Goal: Information Seeking & Learning: Learn about a topic

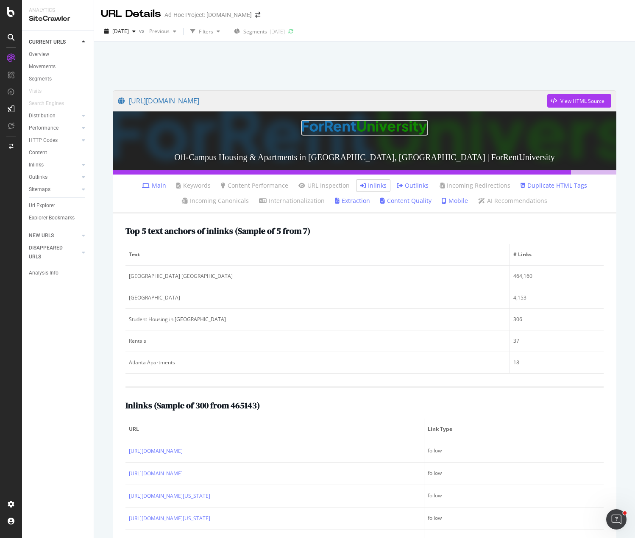
scroll to position [890, 0]
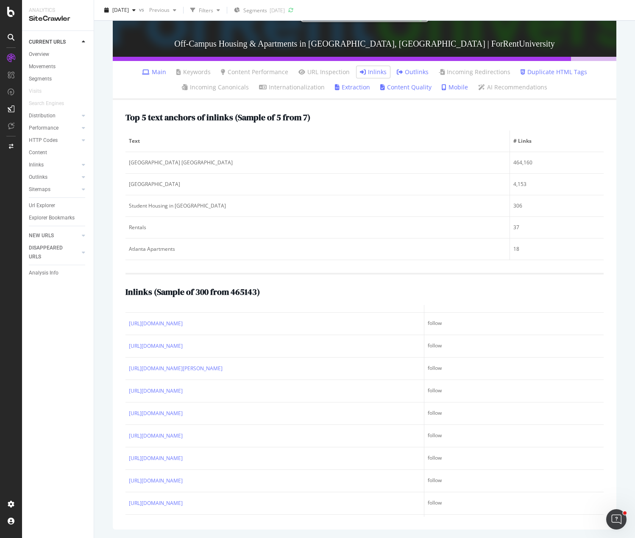
click at [616, 100] on div "[URL][DOMAIN_NAME] View HTML Source Off-Campus Housing & Apartments in [GEOGRAP…" at bounding box center [364, 253] width 521 height 570
click at [446, 265] on div "Top 5 text anchors of inlinks ( Sample of 5 from 7 ) Text # Links [GEOGRAPHIC_D…" at bounding box center [365, 315] width 504 height 430
click at [35, 53] on div "Overview" at bounding box center [39, 54] width 20 height 9
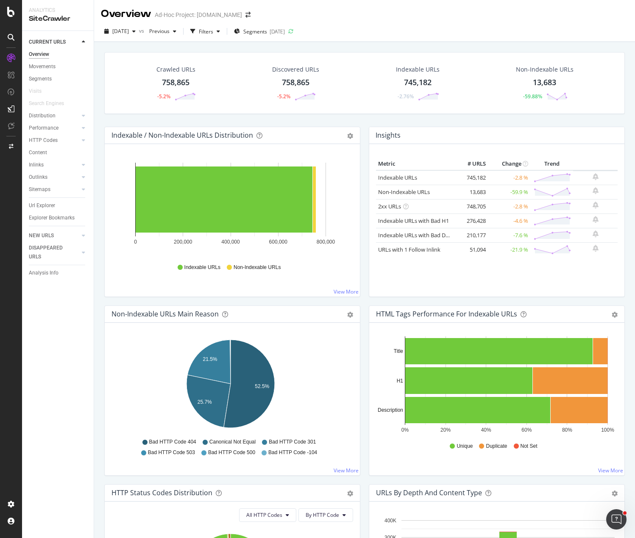
click at [373, 45] on div "Crawled URLs 758,865 -5.2% Discovered URLs 758,865 -5.2% Indexable URLs 745,182…" at bounding box center [364, 311] width 541 height 538
click at [293, 29] on icon at bounding box center [290, 31] width 5 height 5
click at [323, 45] on div "Crawled URLs 758,865 -5.2% Discovered URLs 758,865 -5.2% Indexable URLs 745,182…" at bounding box center [364, 311] width 541 height 538
click at [366, 25] on div "2025 Oct. 2nd vs Previous Filters Segments 2025-10-07" at bounding box center [364, 33] width 541 height 17
click at [37, 75] on div "Segments" at bounding box center [40, 79] width 23 height 9
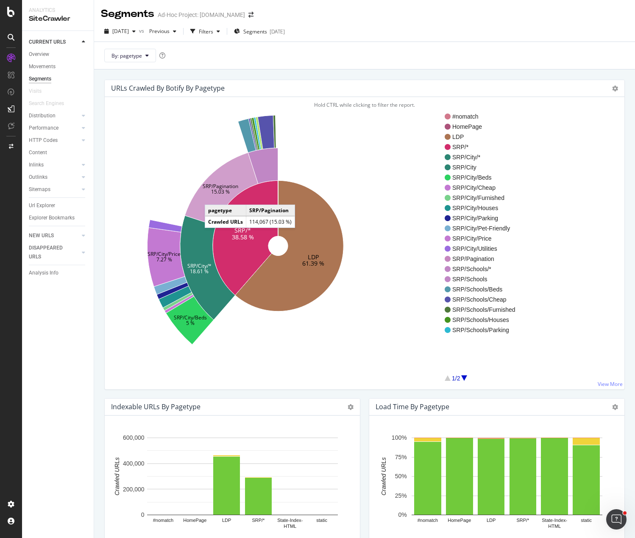
click at [213, 196] on icon at bounding box center [221, 189] width 73 height 73
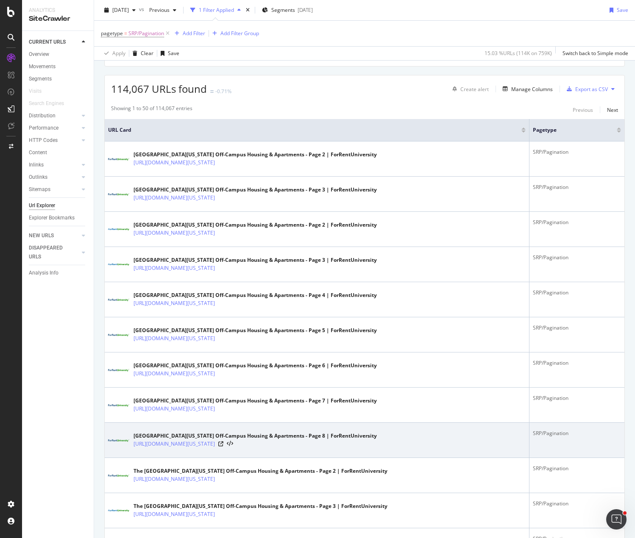
scroll to position [254, 0]
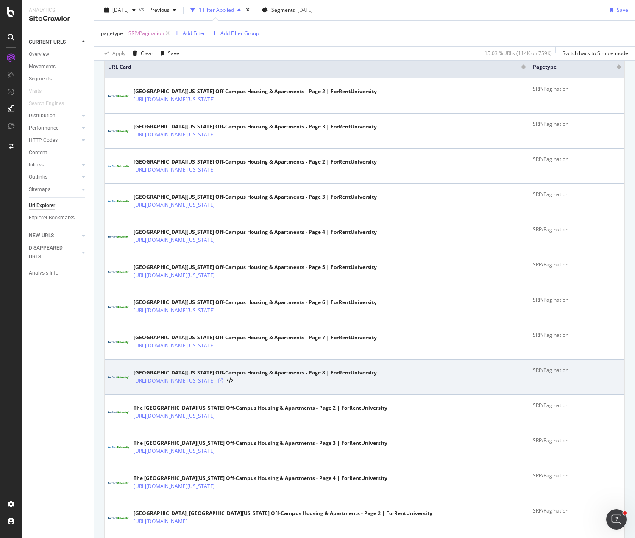
click at [223, 380] on icon at bounding box center [220, 381] width 5 height 5
